Goal: Information Seeking & Learning: Learn about a topic

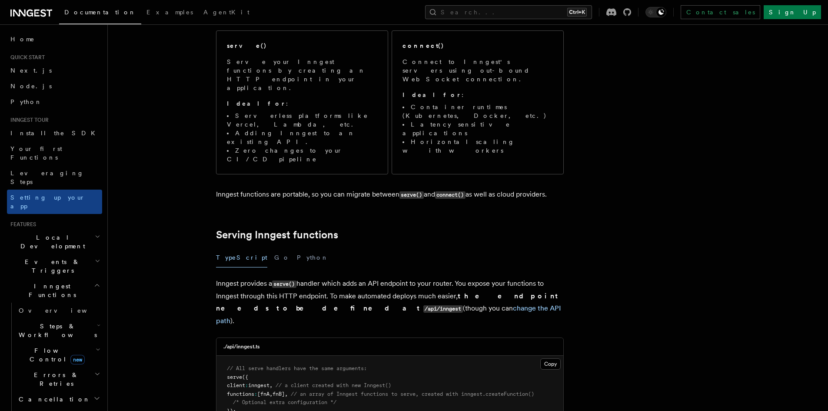
scroll to position [261, 0]
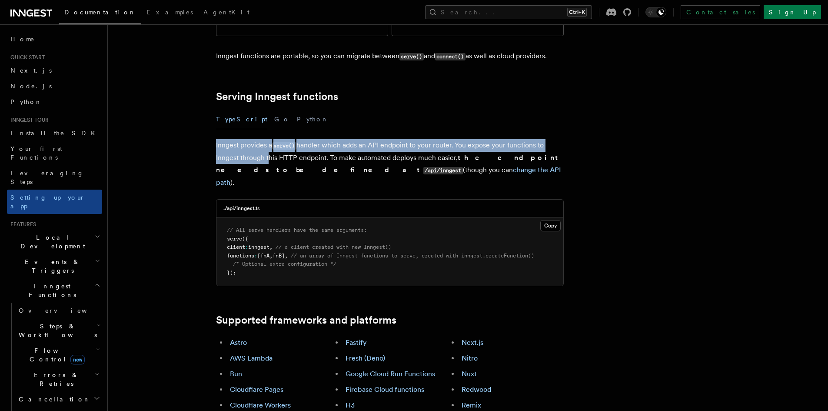
drag, startPoint x: 207, startPoint y: 106, endPoint x: 265, endPoint y: 110, distance: 58.3
click at [322, 139] on p "Inngest provides a serve() handler which adds an API endpoint to your router. Y…" at bounding box center [390, 164] width 348 height 50
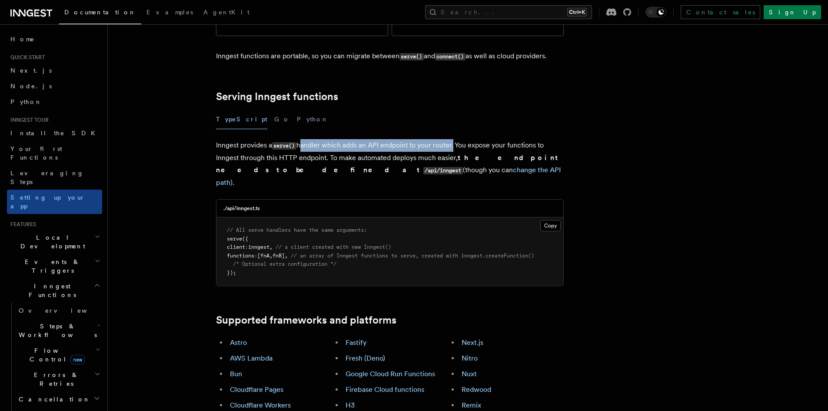
drag, startPoint x: 322, startPoint y: 104, endPoint x: 452, endPoint y: 102, distance: 130.4
click at [452, 139] on p "Inngest provides a serve() handler which adds an API endpoint to your router. Y…" at bounding box center [390, 164] width 348 height 50
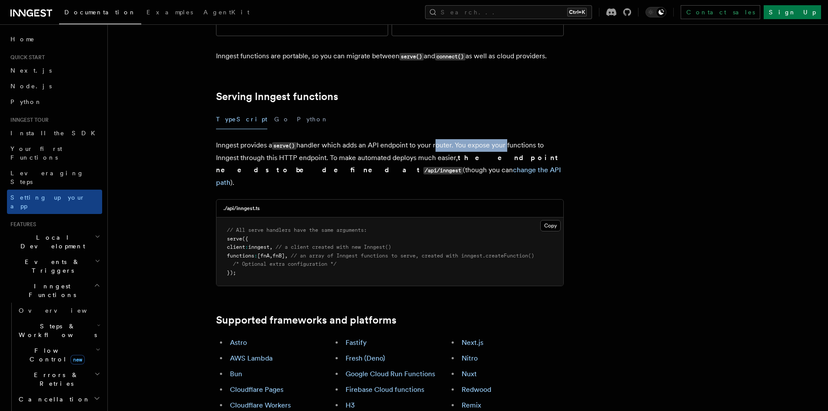
drag, startPoint x: 452, startPoint y: 102, endPoint x: 500, endPoint y: 107, distance: 48.5
click at [501, 139] on p "Inngest provides a serve() handler which adds an API endpoint to your router. Y…" at bounding box center [390, 164] width 348 height 50
click at [491, 139] on p "Inngest provides a serve() handler which adds an API endpoint to your router. Y…" at bounding box center [390, 164] width 348 height 50
drag, startPoint x: 217, startPoint y: 115, endPoint x: 326, endPoint y: 109, distance: 109.6
click at [326, 139] on p "Inngest provides a serve() handler which adds an API endpoint to your router. Y…" at bounding box center [390, 164] width 348 height 50
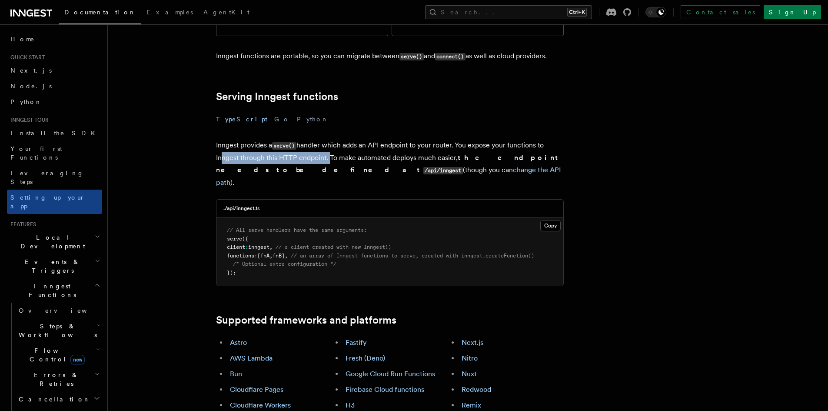
click at [326, 139] on p "Inngest provides a serve() handler which adds an API endpoint to your router. Y…" at bounding box center [390, 164] width 348 height 50
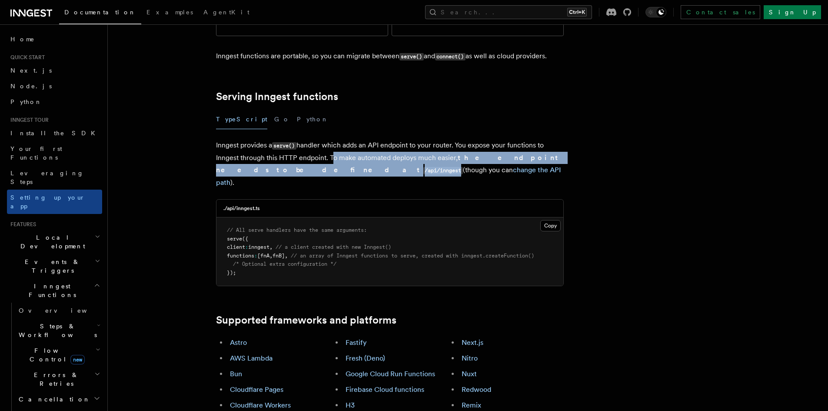
drag, startPoint x: 328, startPoint y: 113, endPoint x: 264, endPoint y: 126, distance: 65.2
click at [264, 139] on p "Inngest provides a serve() handler which adds an API endpoint to your router. Y…" at bounding box center [390, 164] width 348 height 50
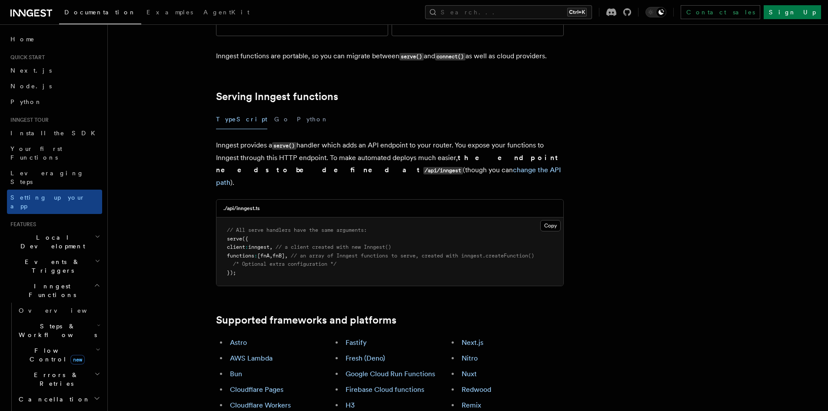
click at [272, 139] on p "Inngest provides a serve() handler which adds an API endpoint to your router. Y…" at bounding box center [390, 164] width 348 height 50
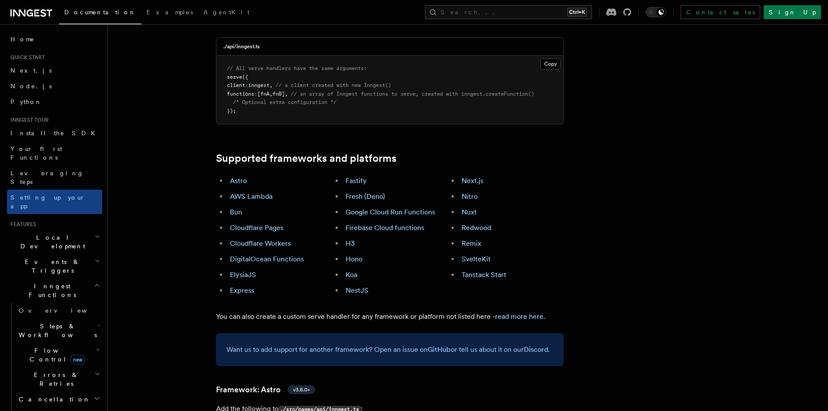
scroll to position [0, 0]
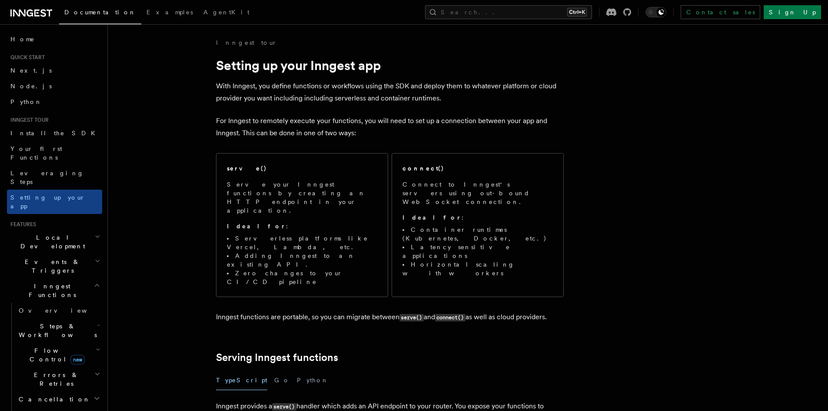
drag, startPoint x: 214, startPoint y: 185, endPoint x: 184, endPoint y: -14, distance: 201.7
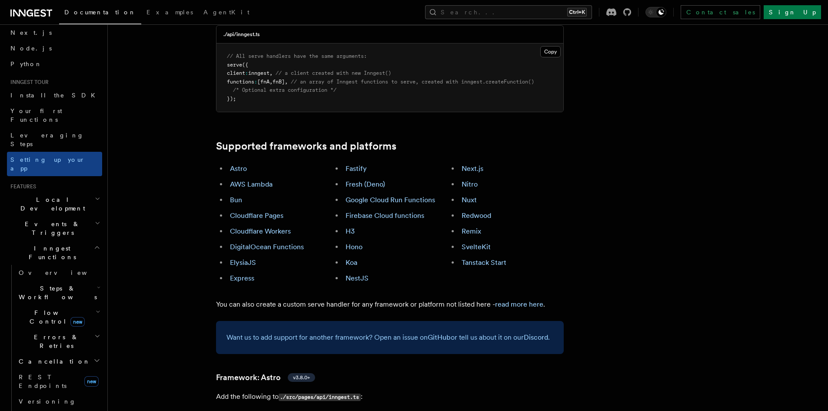
scroll to position [43, 0]
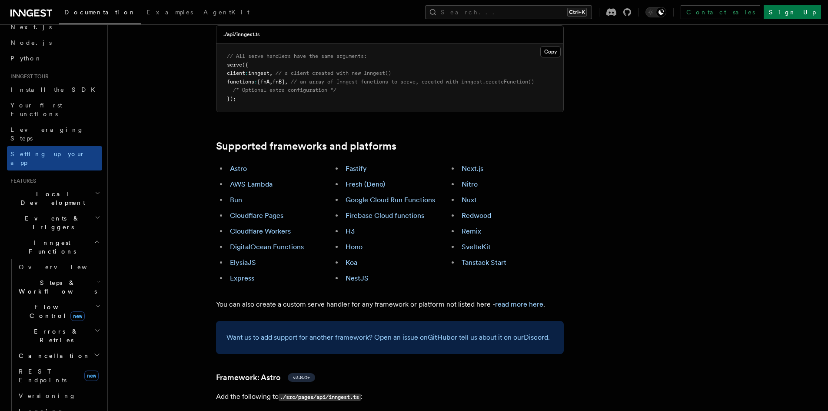
click at [95, 275] on h2 "Steps & Workflows" at bounding box center [58, 287] width 87 height 24
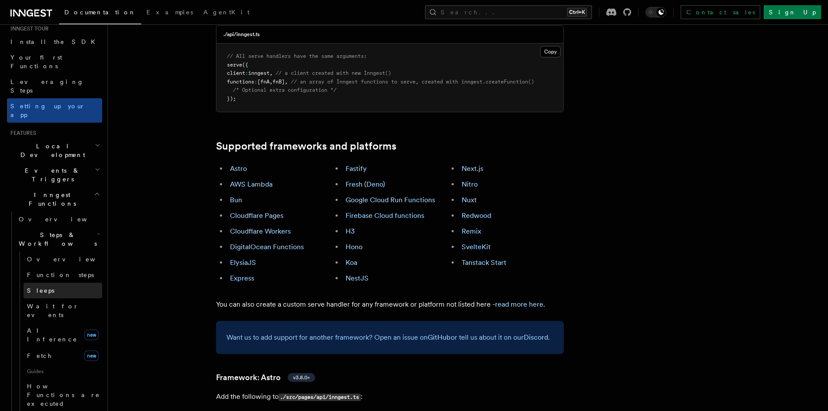
scroll to position [174, 0]
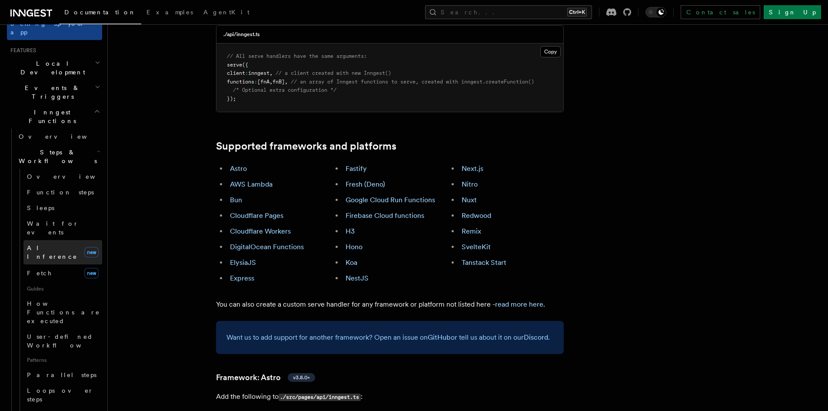
click at [60, 244] on span "AI Inference" at bounding box center [52, 252] width 50 height 16
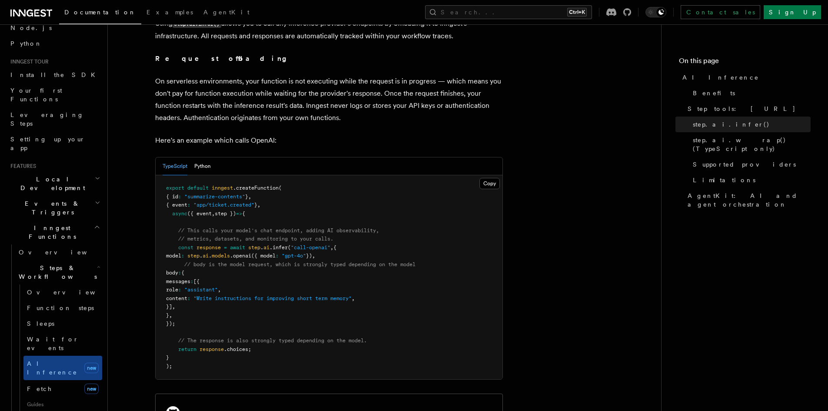
scroll to position [43, 0]
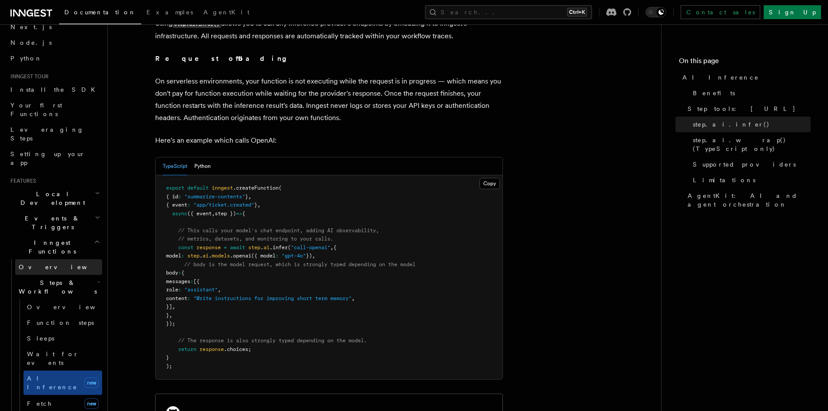
click at [51, 259] on link "Overview" at bounding box center [58, 267] width 87 height 16
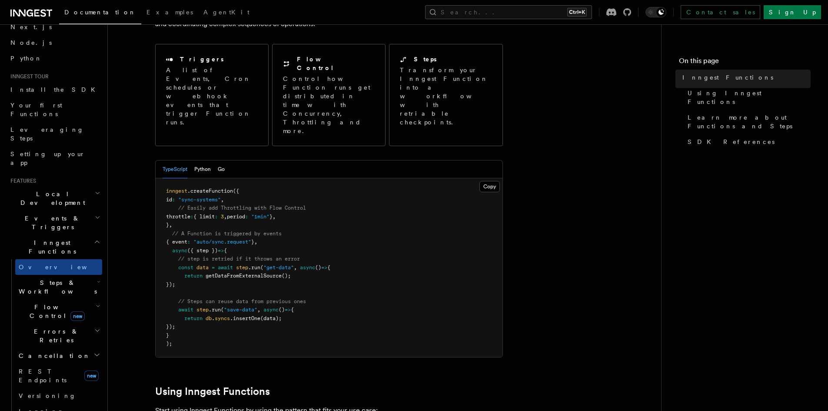
scroll to position [87, 0]
